Goal: Information Seeking & Learning: Find specific fact

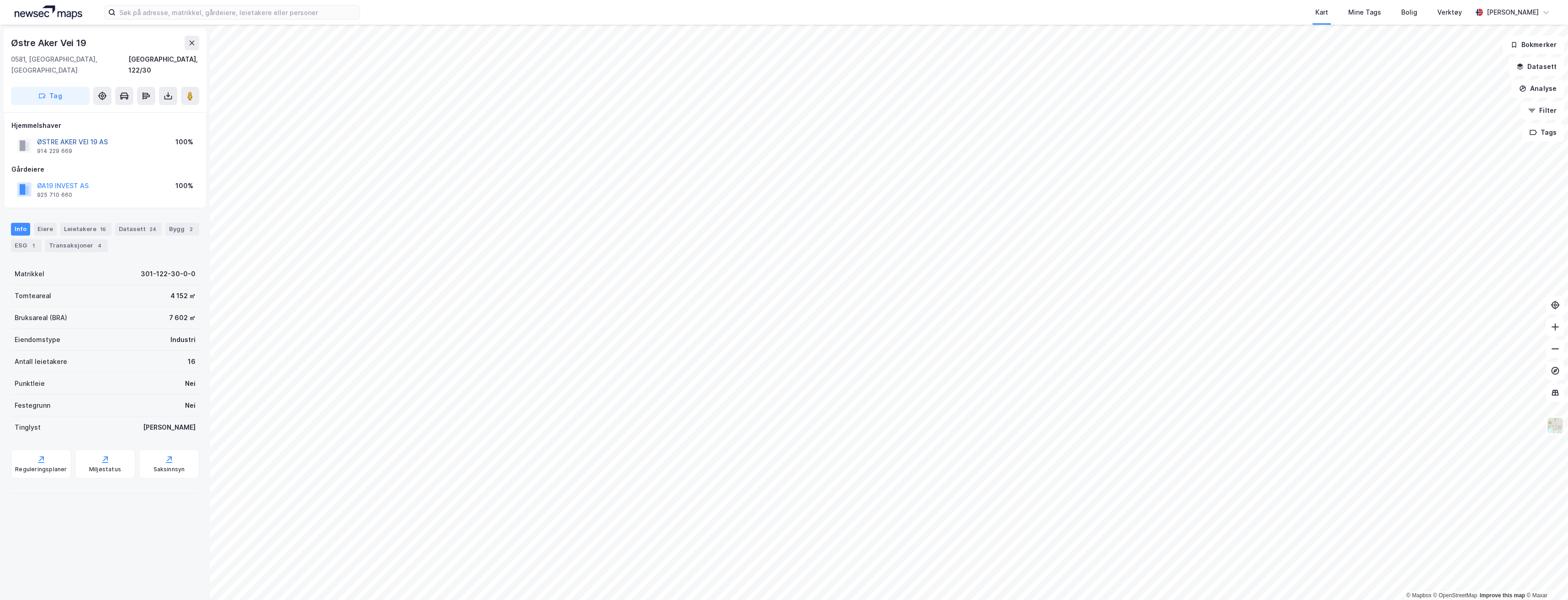
click at [0, 0] on button "ØSTRE AKER VEI 19 AS" at bounding box center [0, 0] width 0 height 0
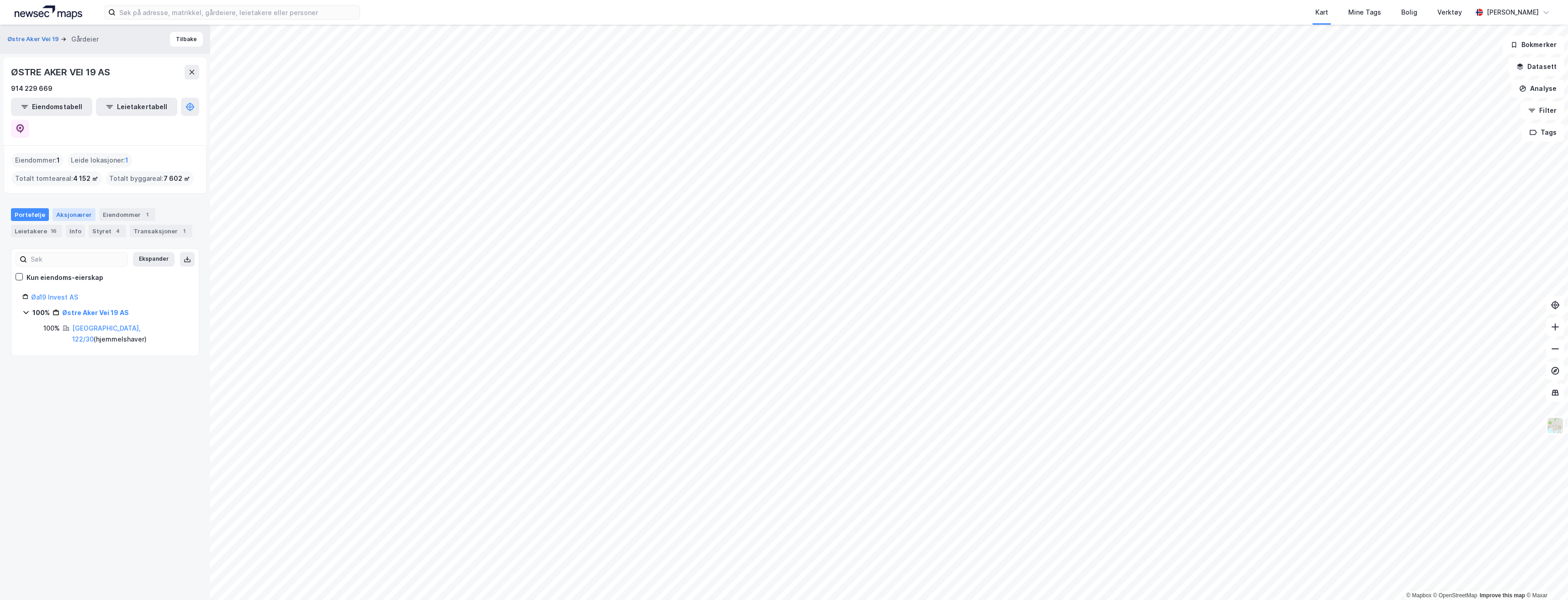
click at [78, 208] on div "Aksjonærer" at bounding box center [74, 215] width 43 height 13
